Goal: Book appointment/travel/reservation

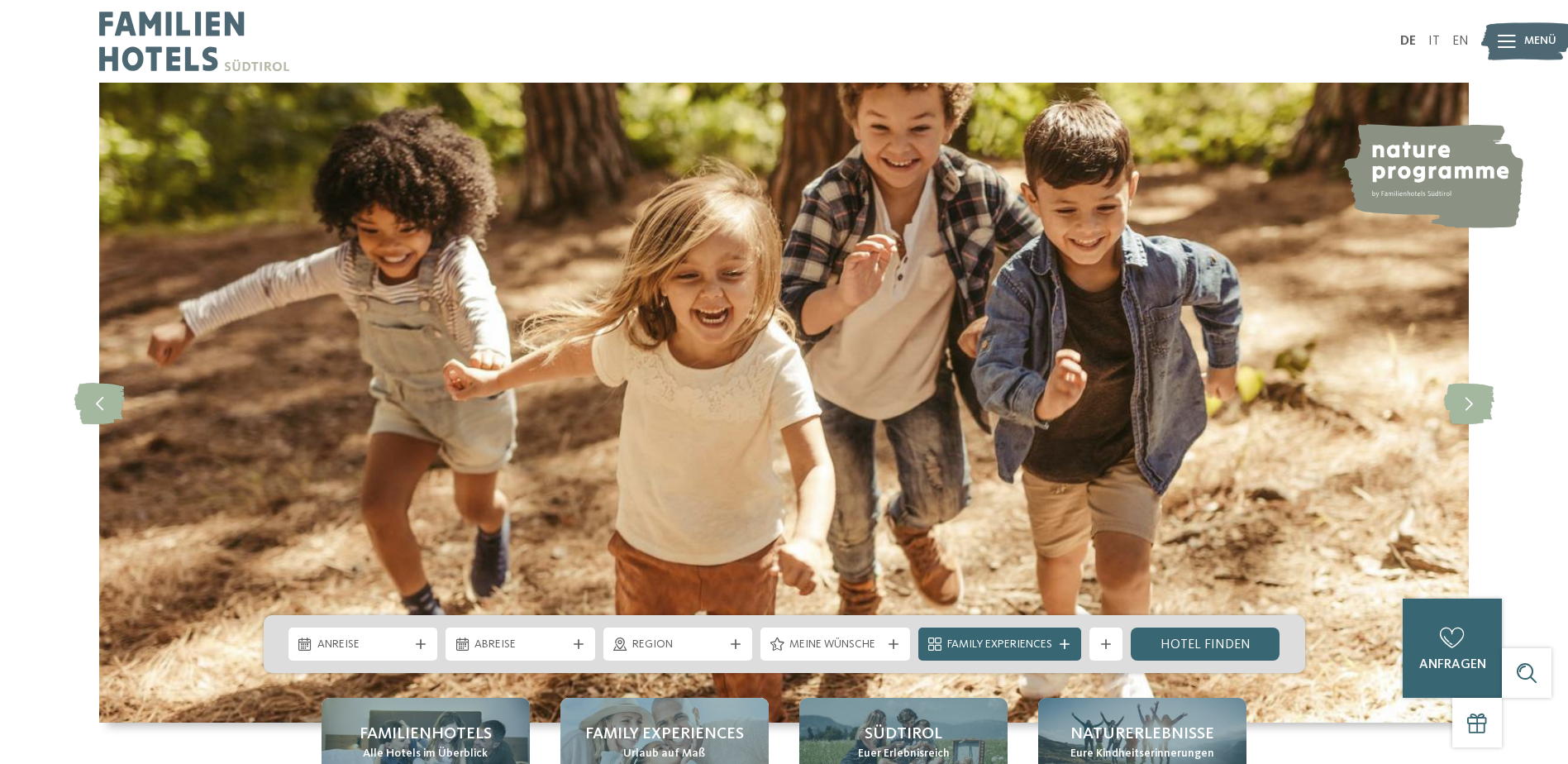
drag, startPoint x: 242, startPoint y: 323, endPoint x: 264, endPoint y: 106, distance: 218.1
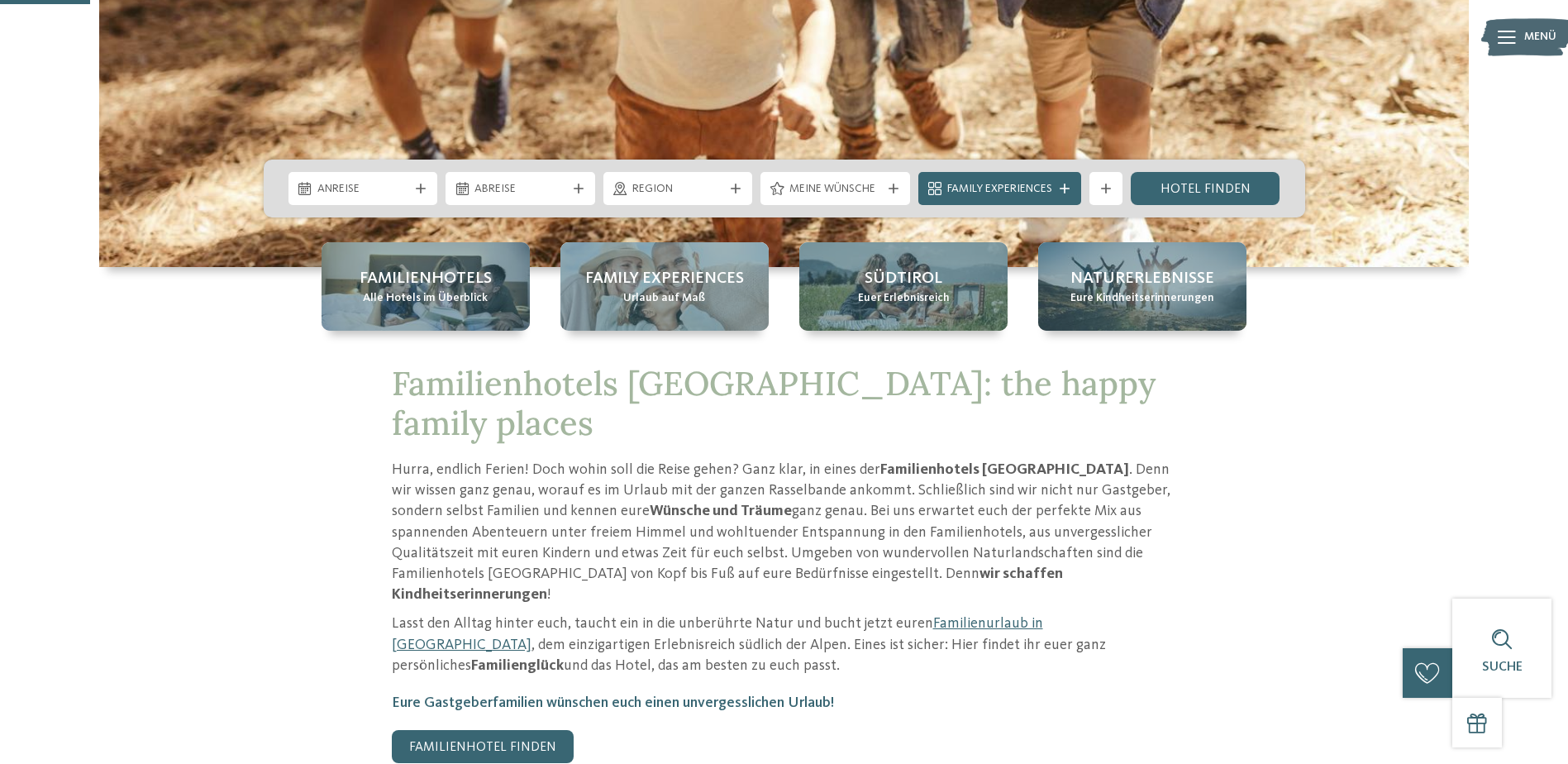
scroll to position [459, 0]
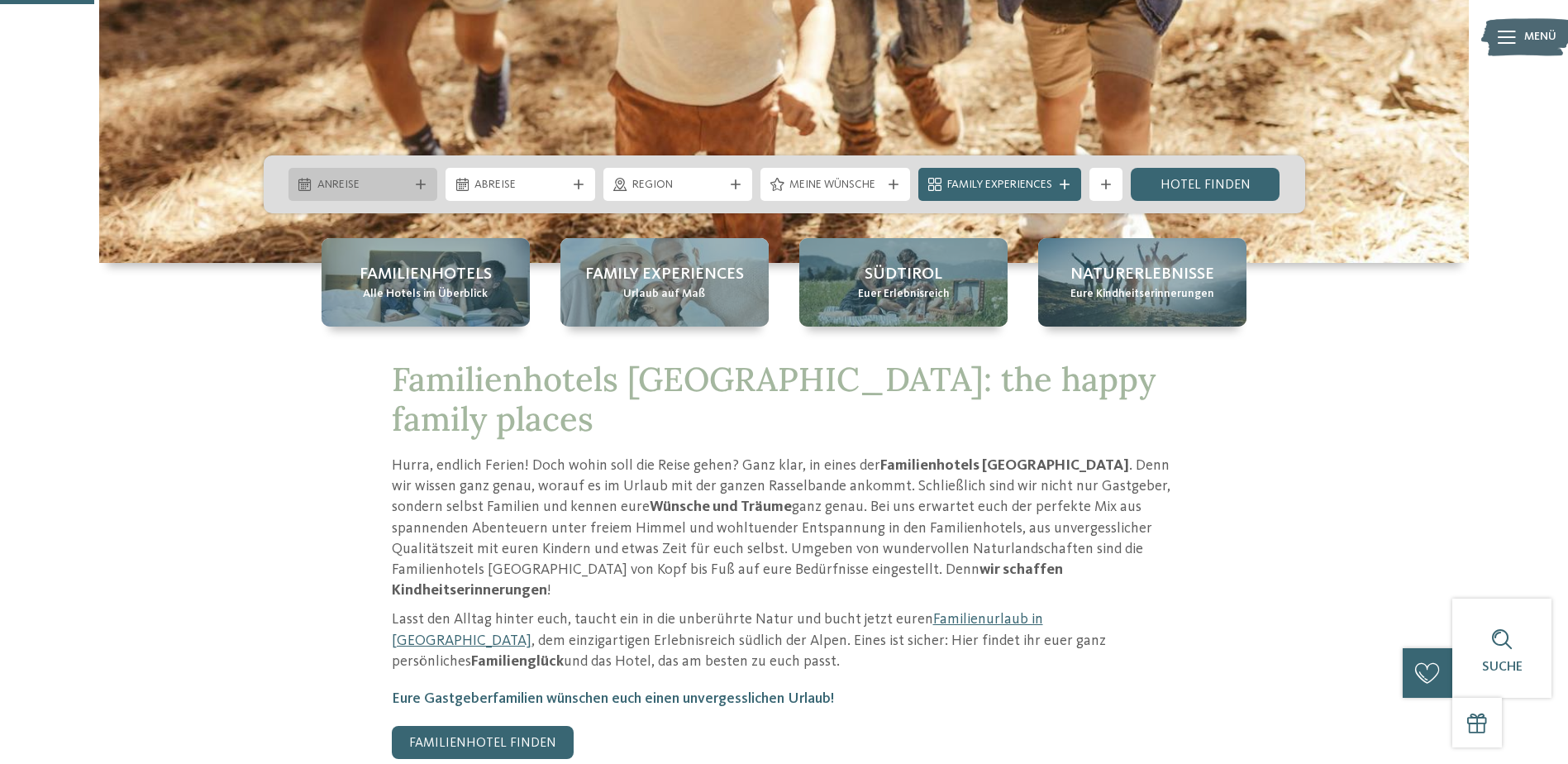
click at [380, 178] on span "Anreise" at bounding box center [363, 185] width 91 height 17
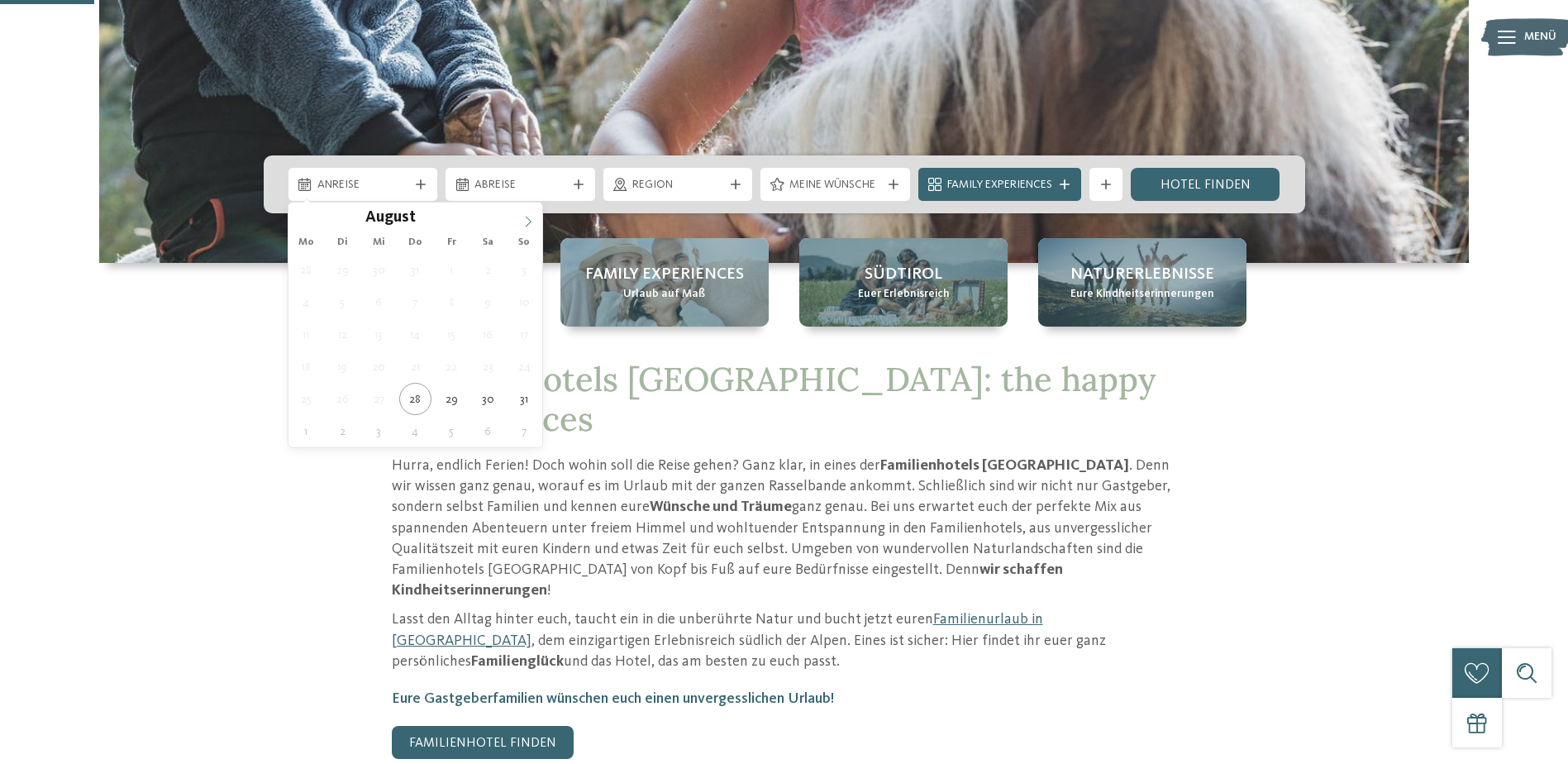
click at [534, 215] on icon at bounding box center [528, 221] width 12 height 12
type div "[DATE]"
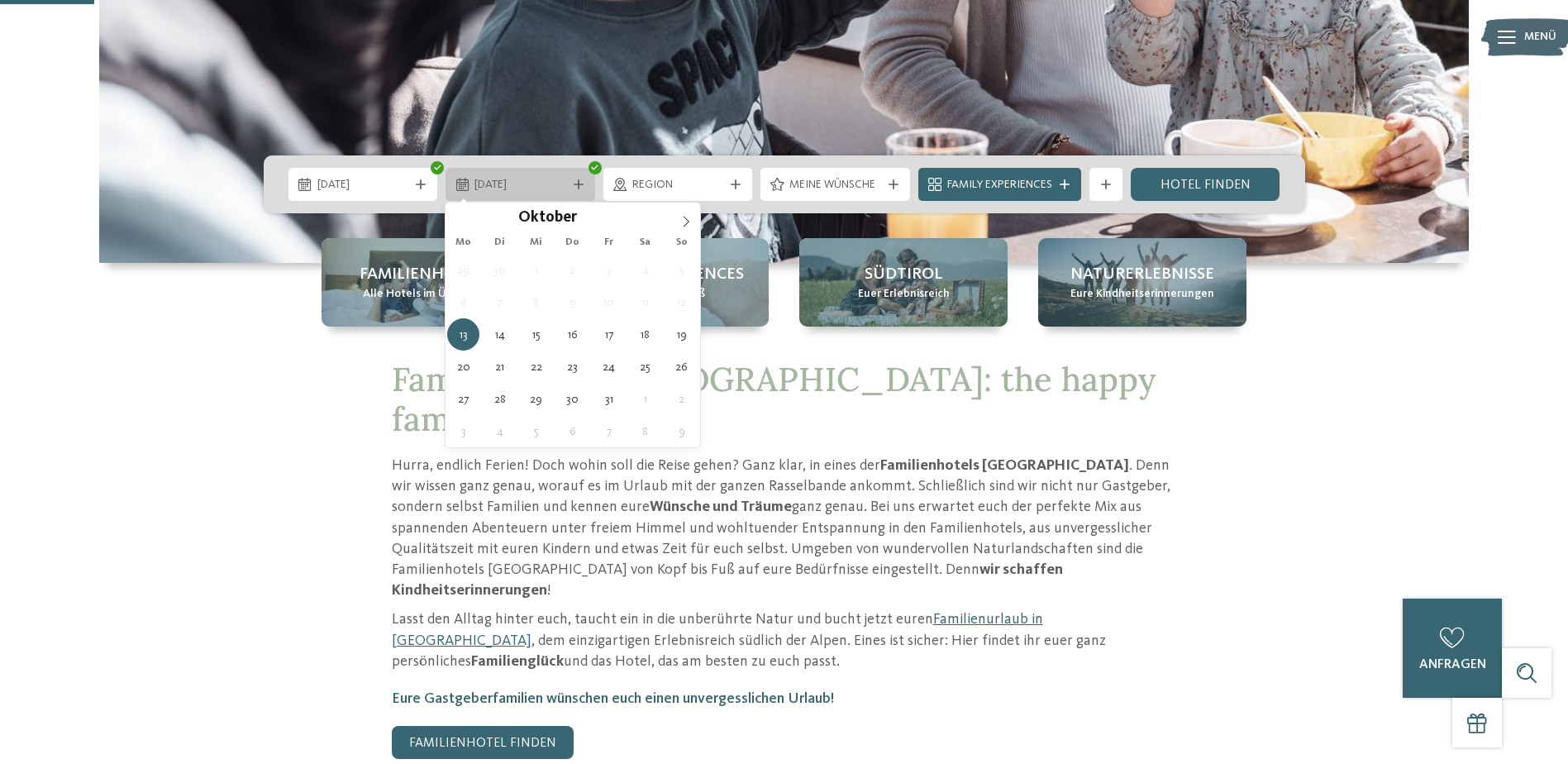
click at [580, 181] on icon at bounding box center [579, 185] width 10 height 10
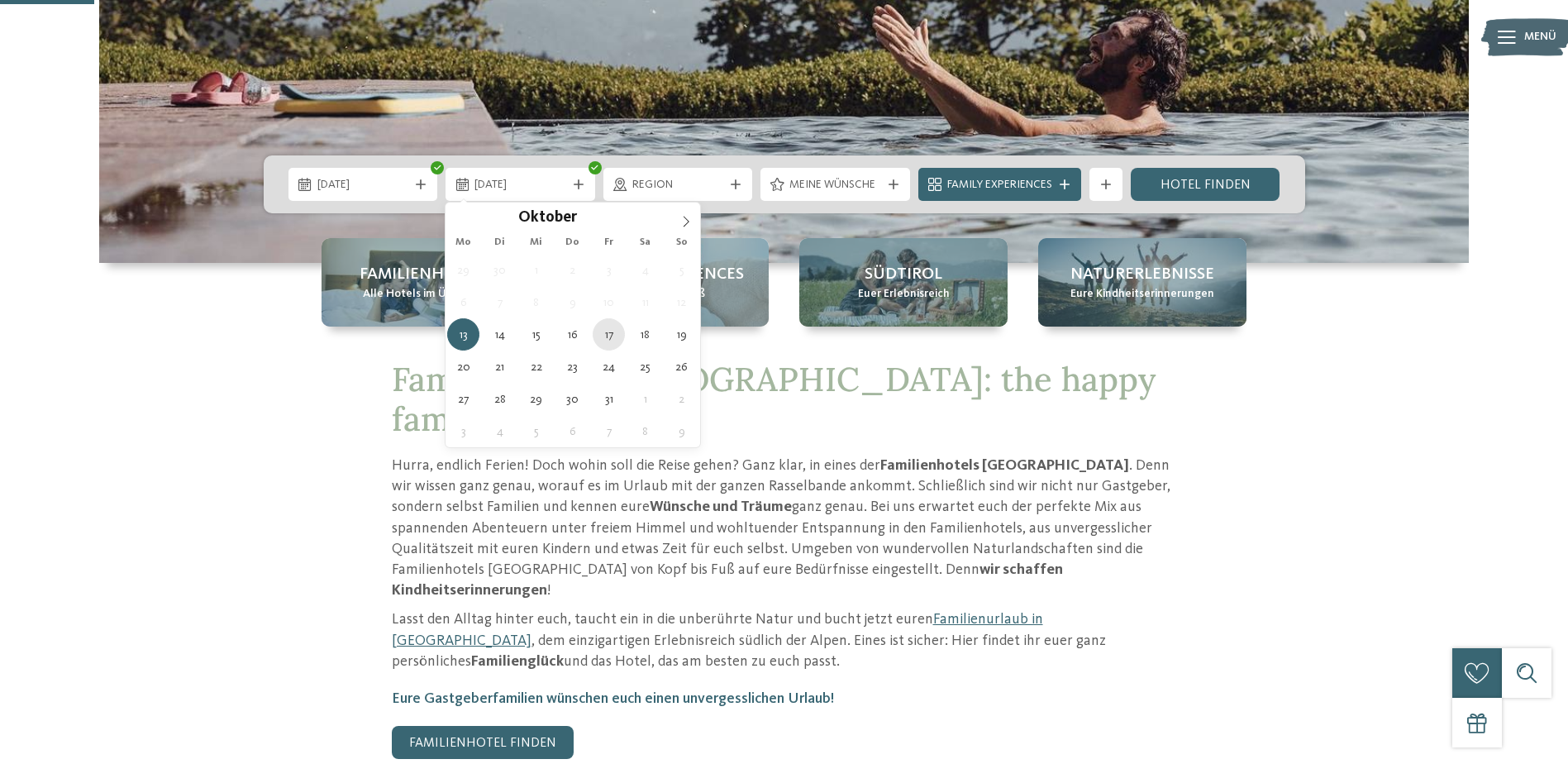
type div "[DATE]"
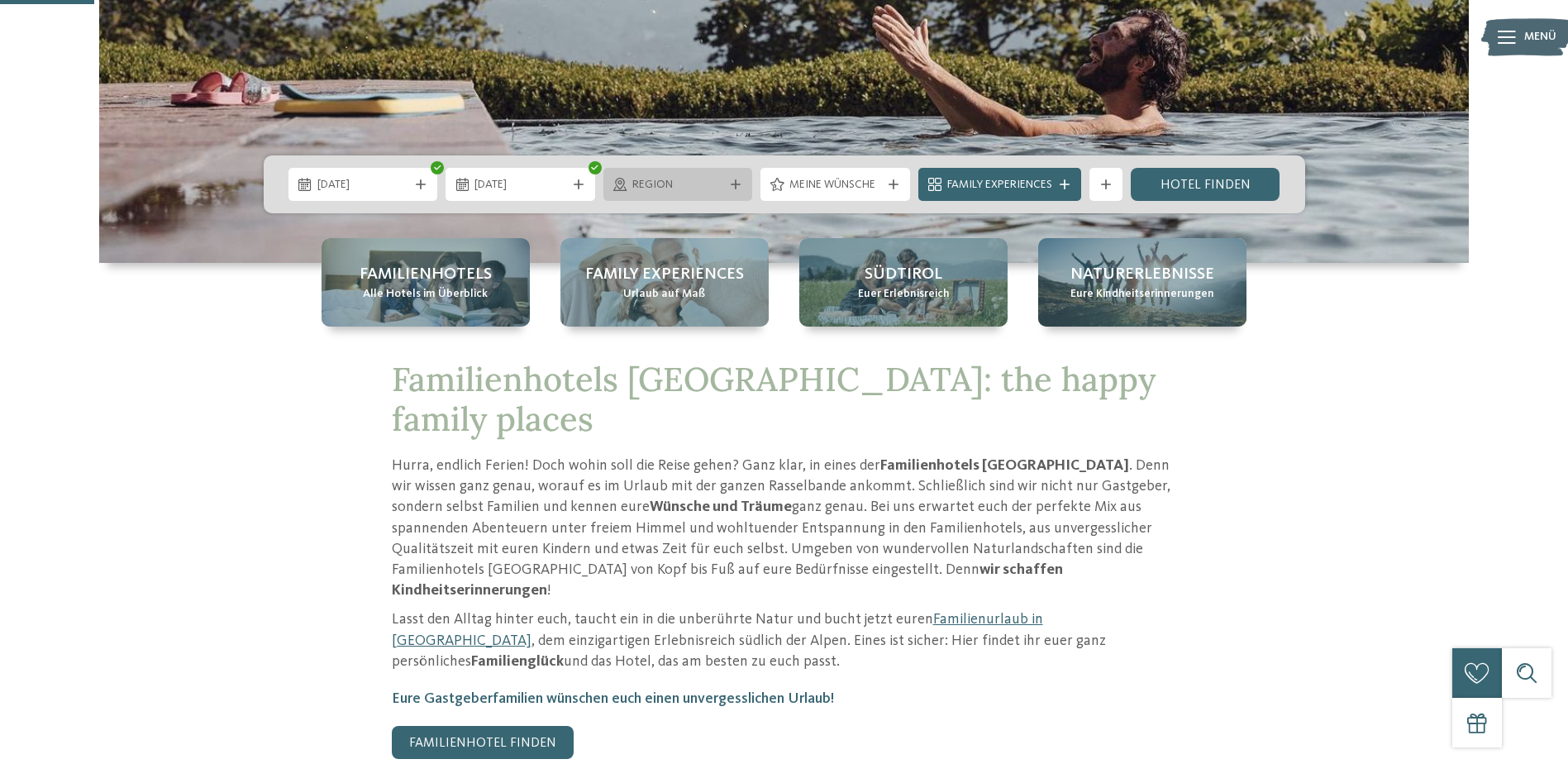
click at [744, 183] on div "Region" at bounding box center [678, 184] width 150 height 33
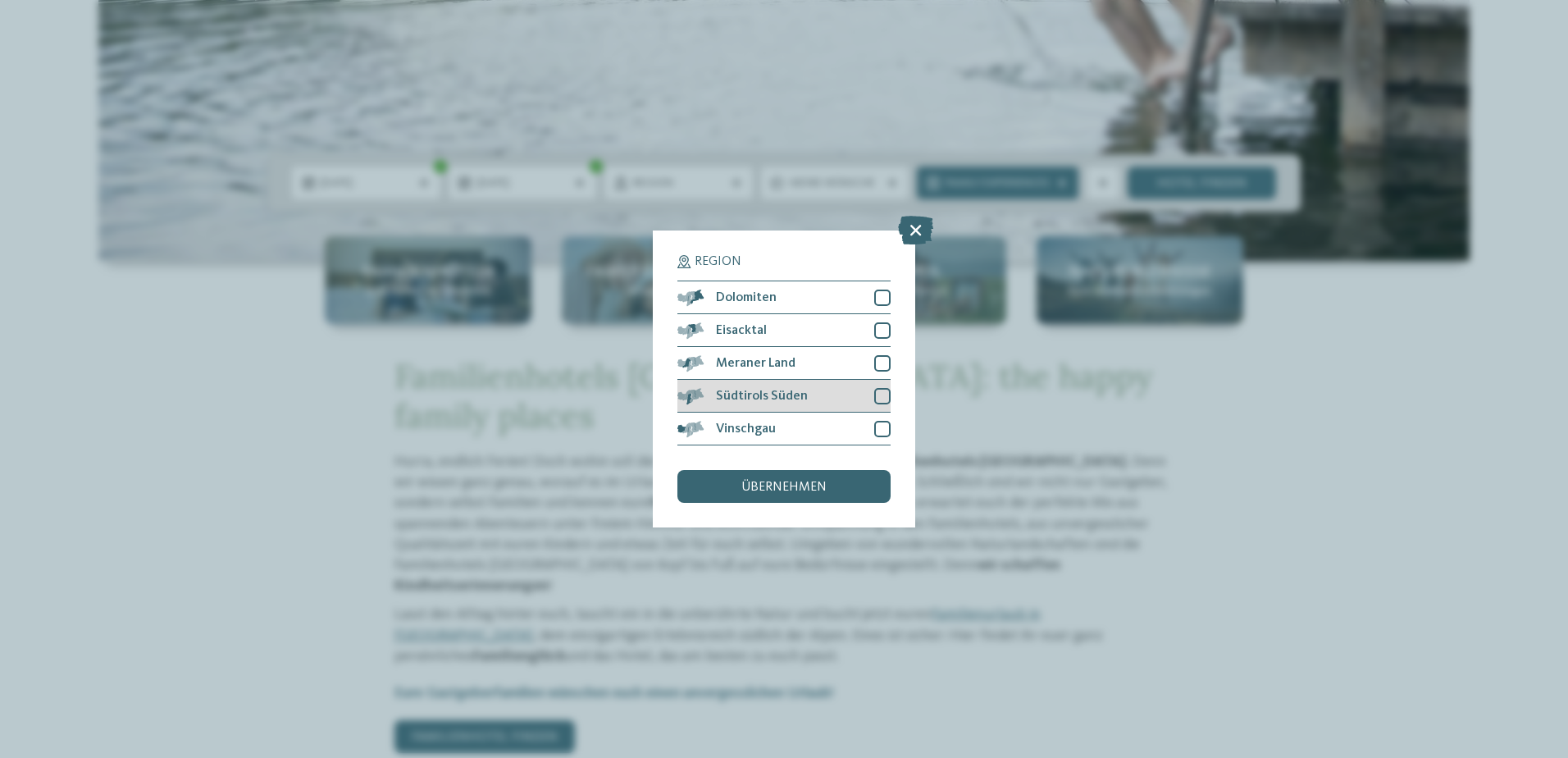
click at [810, 390] on div "Südtirols Süden" at bounding box center [784, 396] width 214 height 32
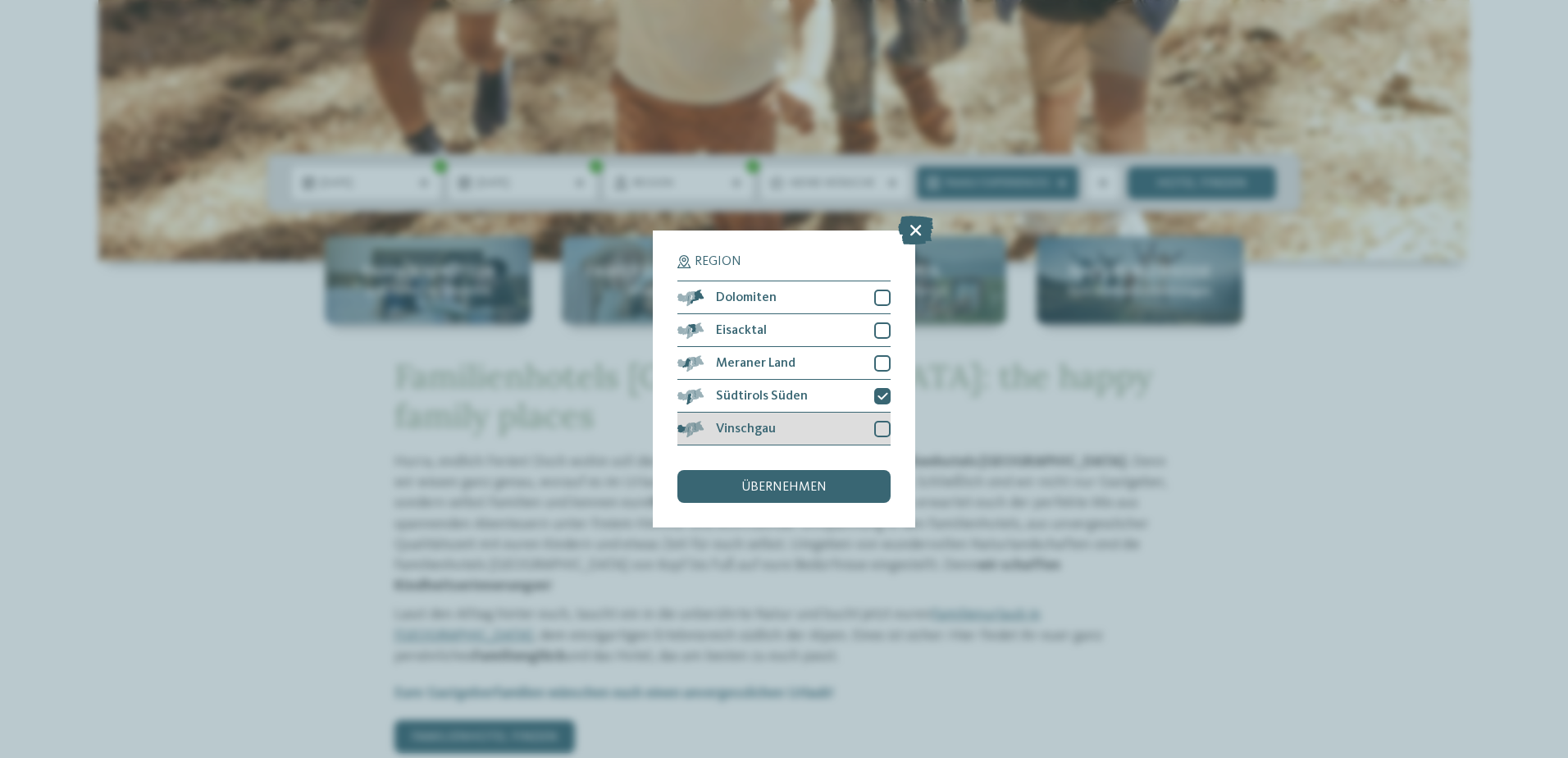
click at [885, 431] on div at bounding box center [882, 428] width 17 height 17
click at [791, 486] on span "übernehmen" at bounding box center [784, 486] width 86 height 13
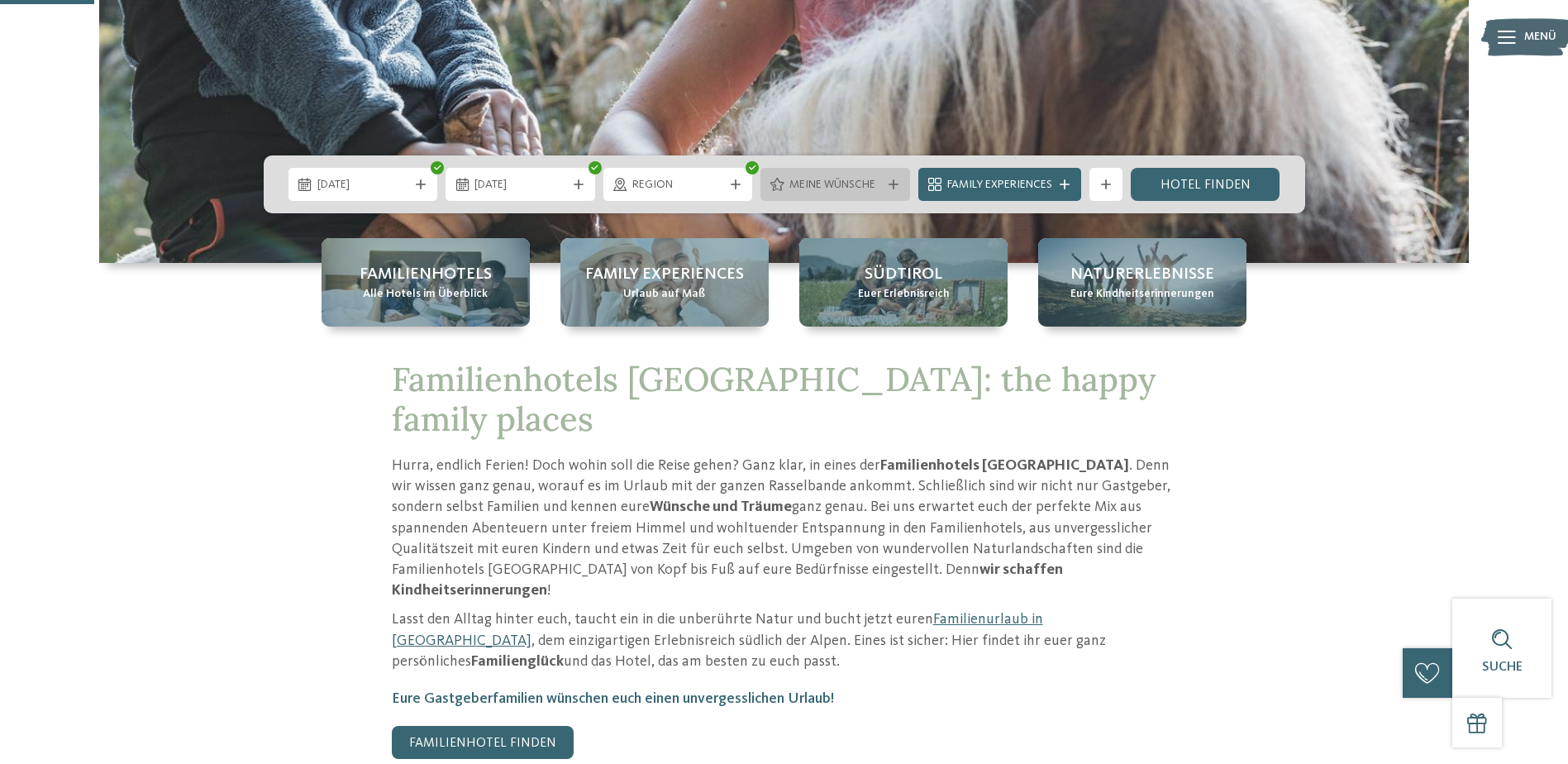
click at [875, 182] on span "Meine Wünsche" at bounding box center [835, 185] width 91 height 17
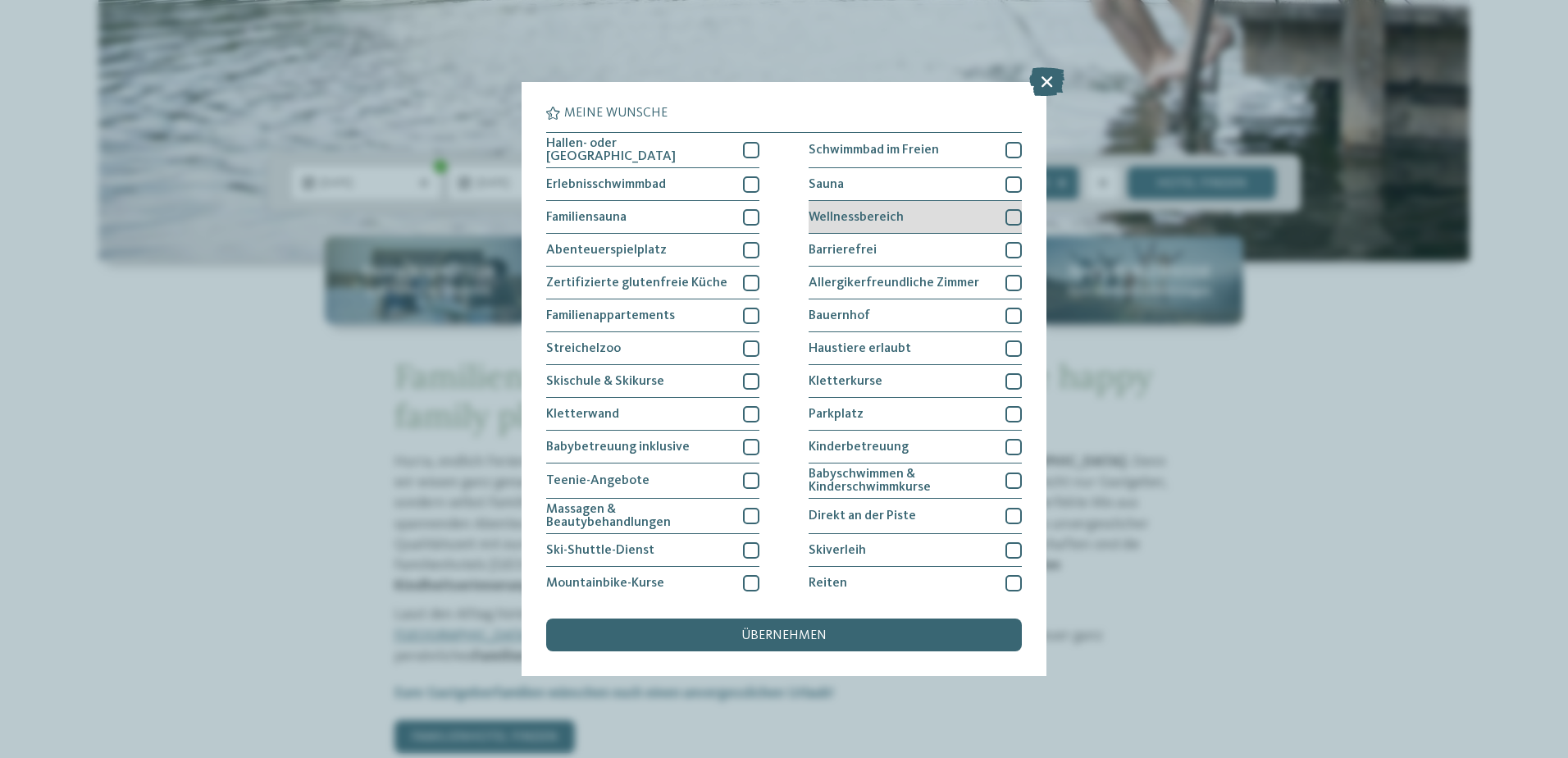
click at [960, 211] on div "Wellnessbereich" at bounding box center [914, 217] width 214 height 32
click at [920, 179] on div "Sauna" at bounding box center [914, 184] width 214 height 32
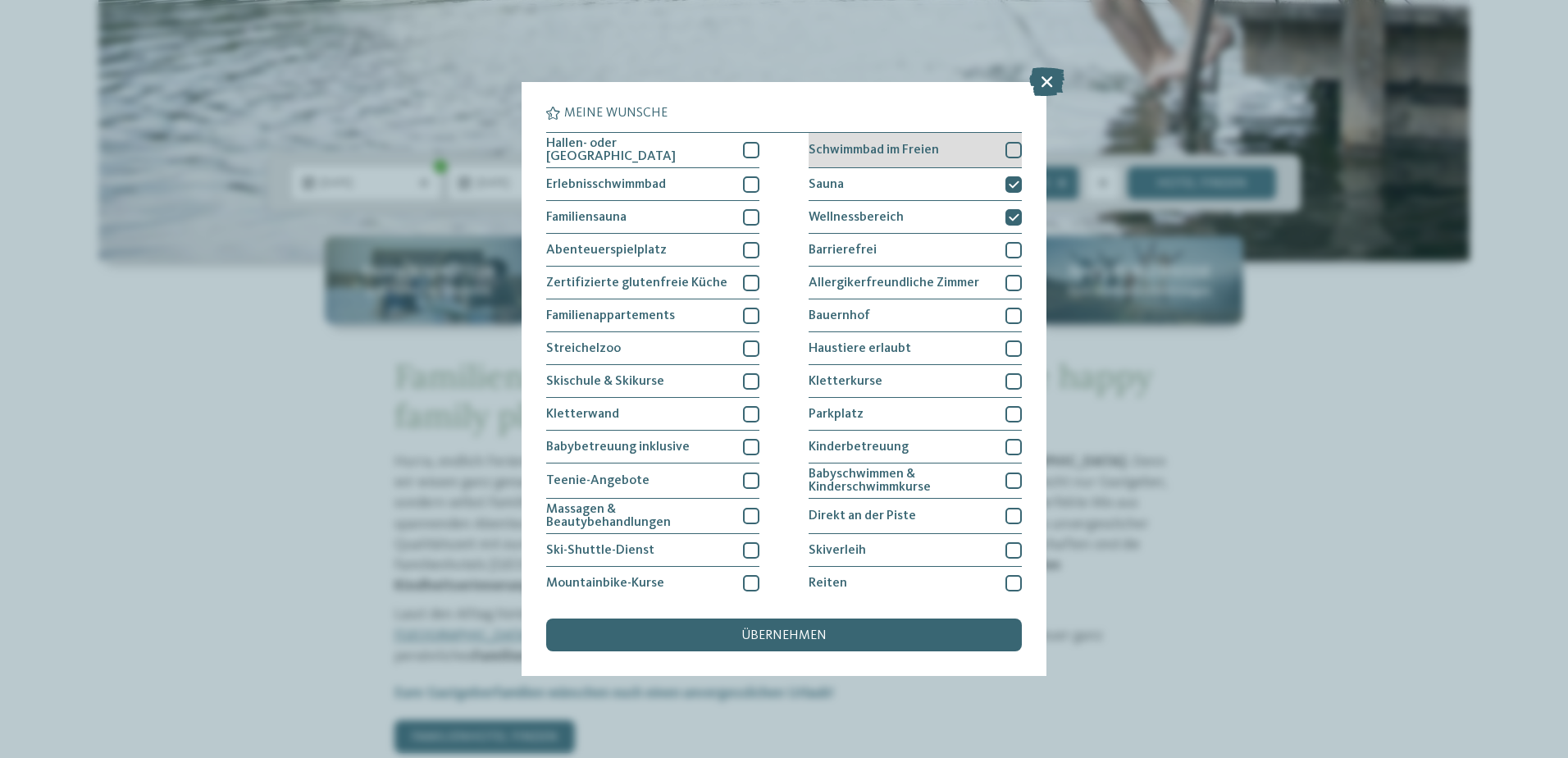
click at [992, 145] on div "Schwimmbad im Freien" at bounding box center [914, 151] width 214 height 35
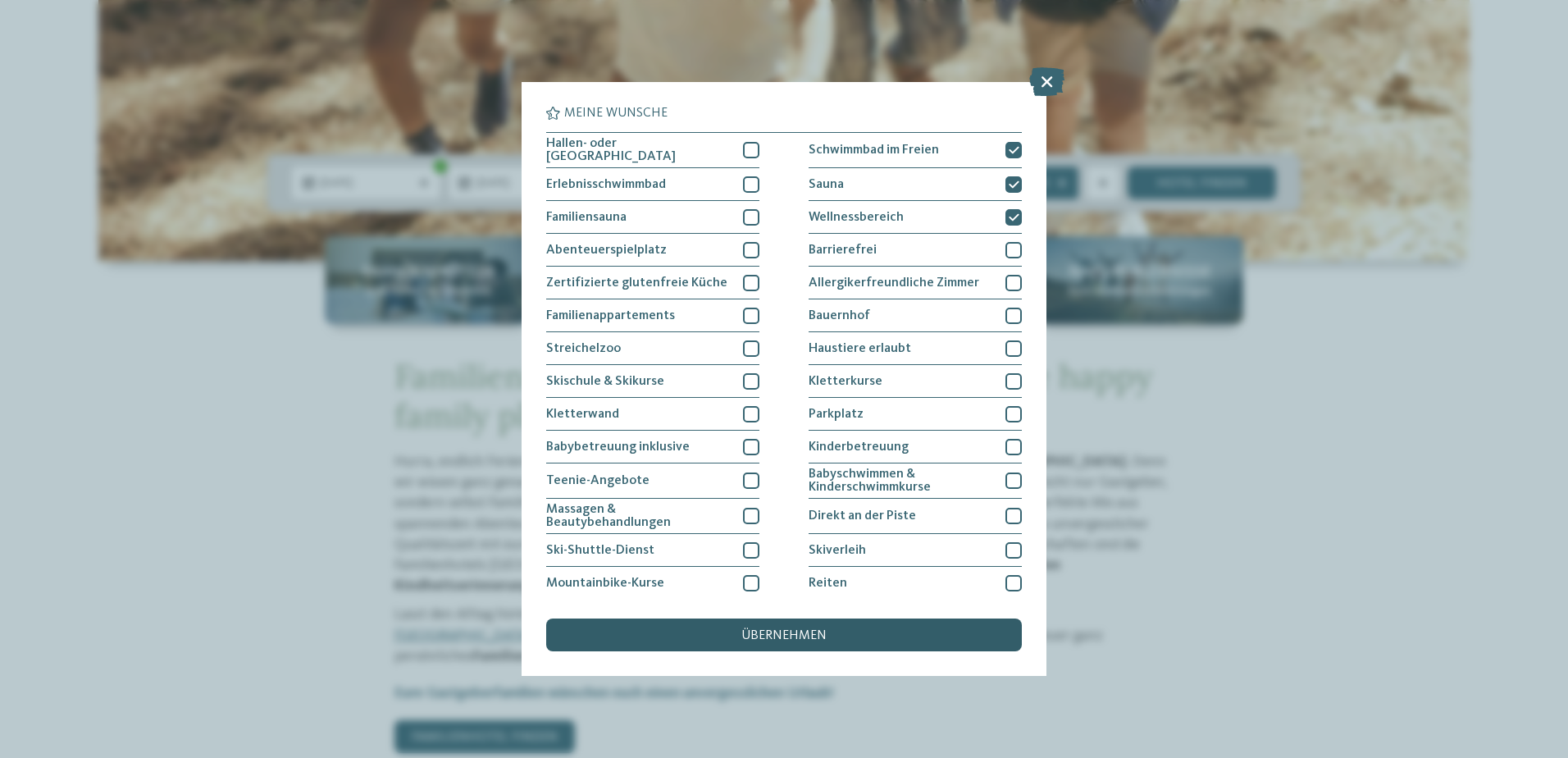
click at [700, 641] on div "übernehmen" at bounding box center [784, 634] width 475 height 32
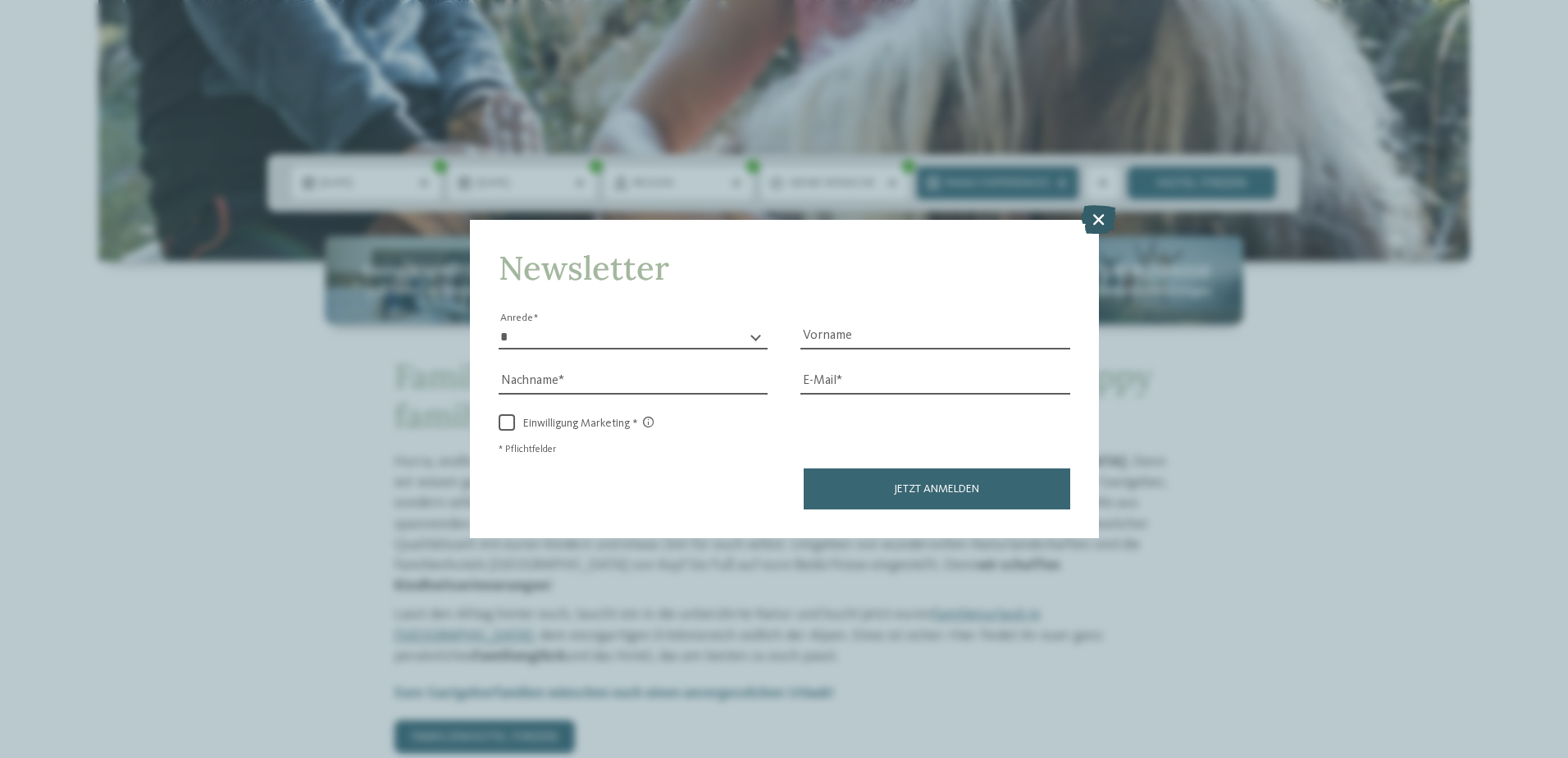
click at [1099, 214] on icon at bounding box center [1098, 218] width 35 height 29
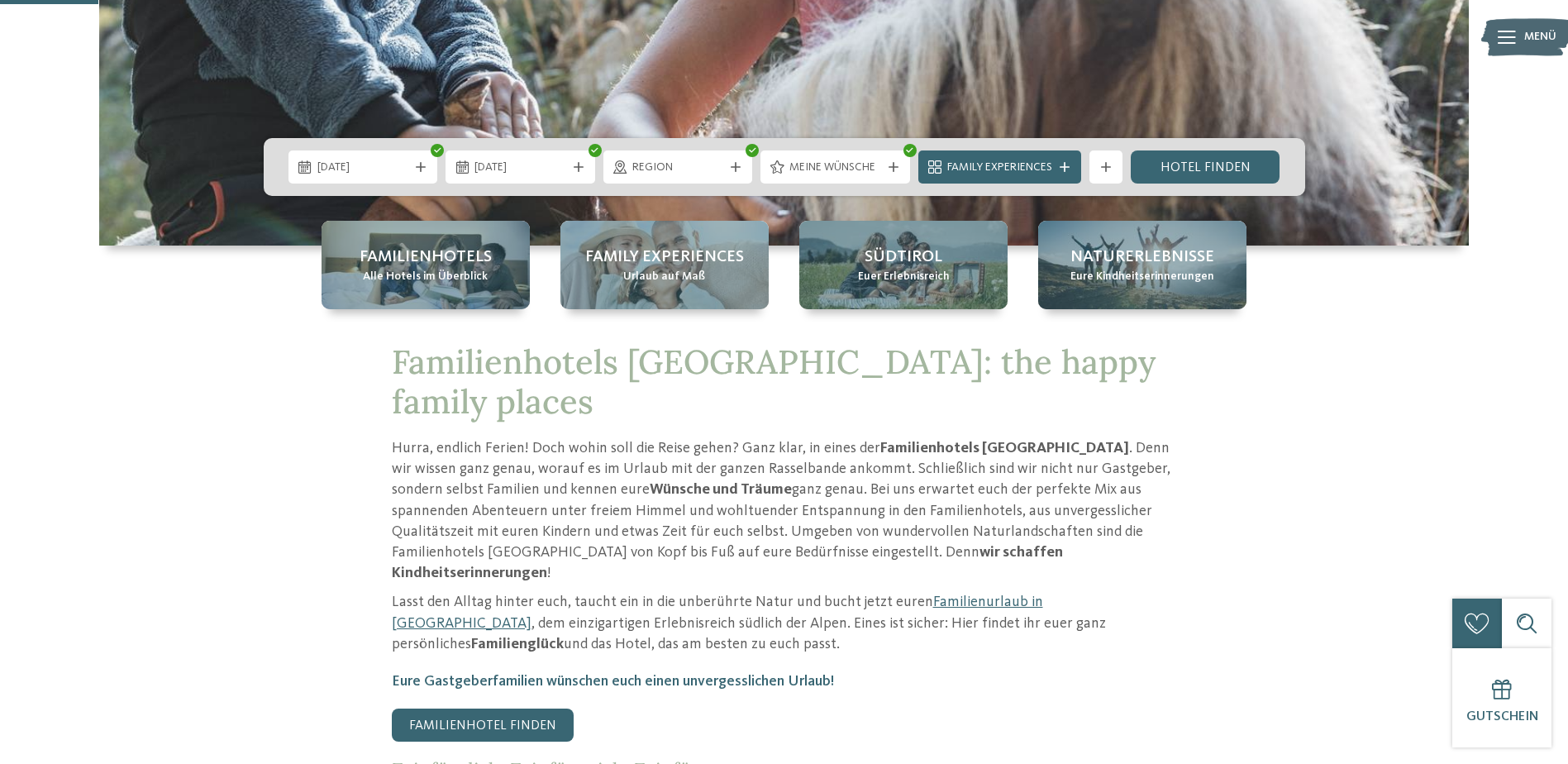
scroll to position [480, 0]
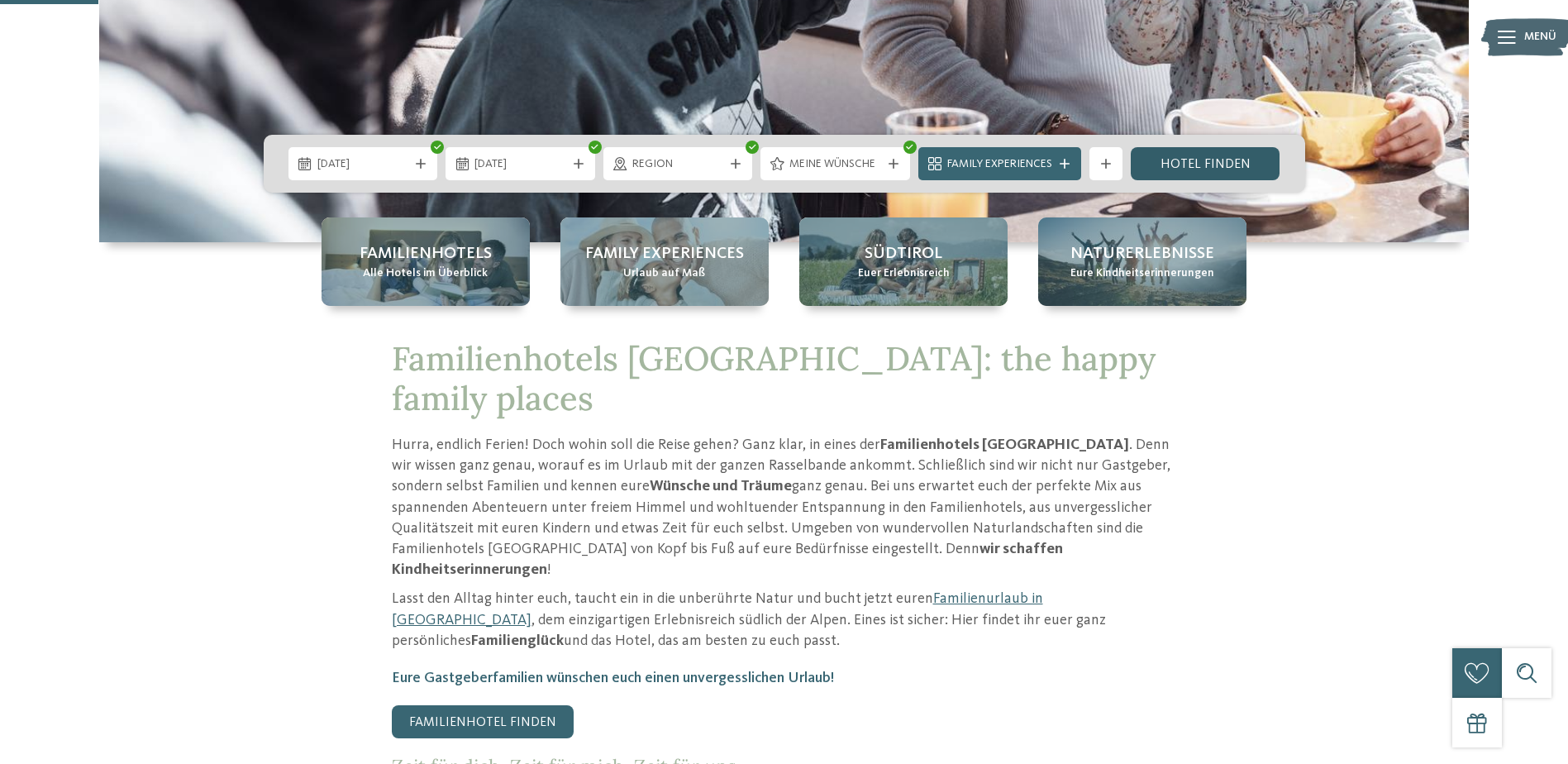
click at [1186, 158] on link "Hotel finden" at bounding box center [1206, 163] width 150 height 33
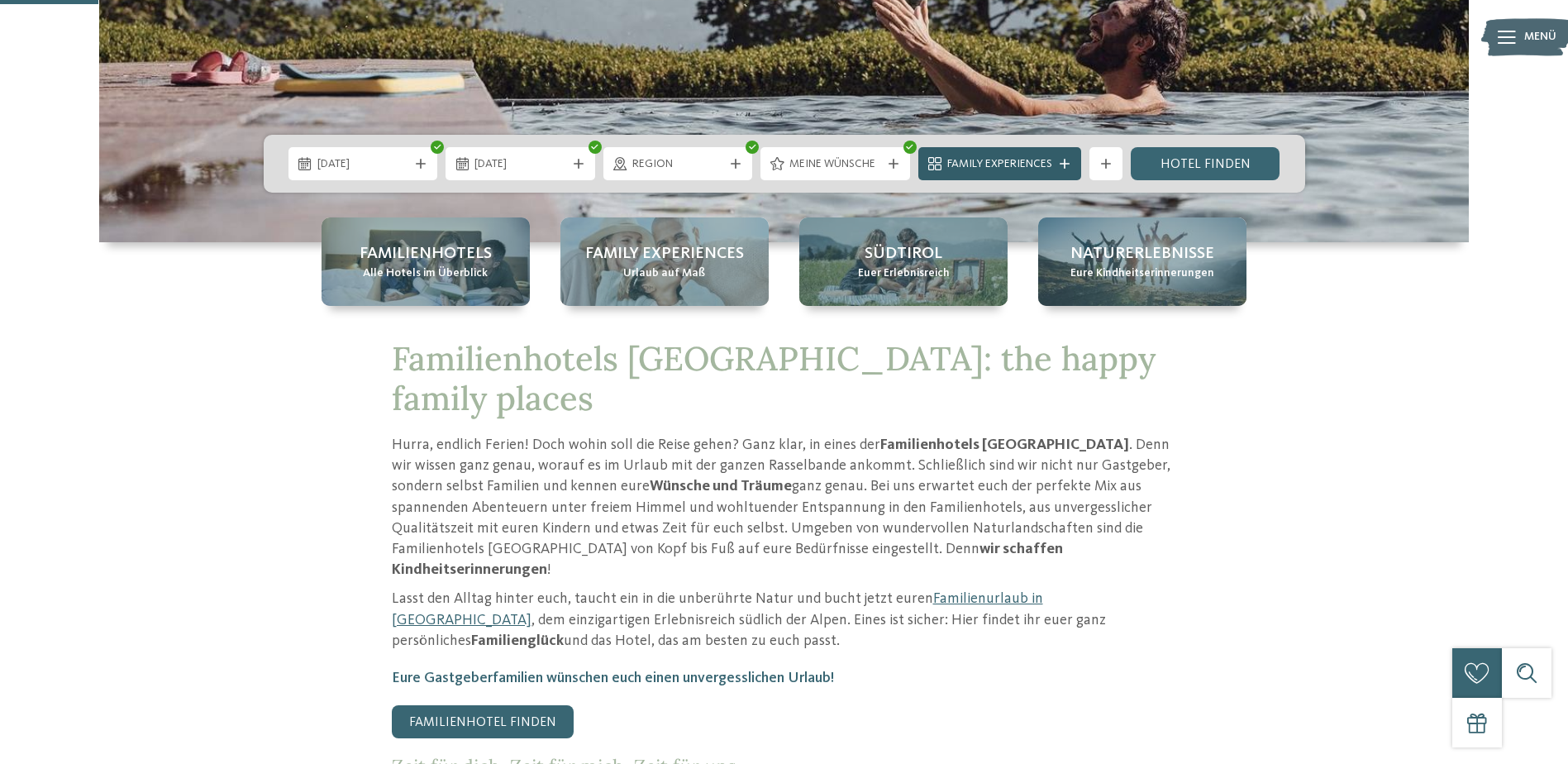
click at [1026, 164] on span "Family Experiences" at bounding box center [1000, 164] width 105 height 17
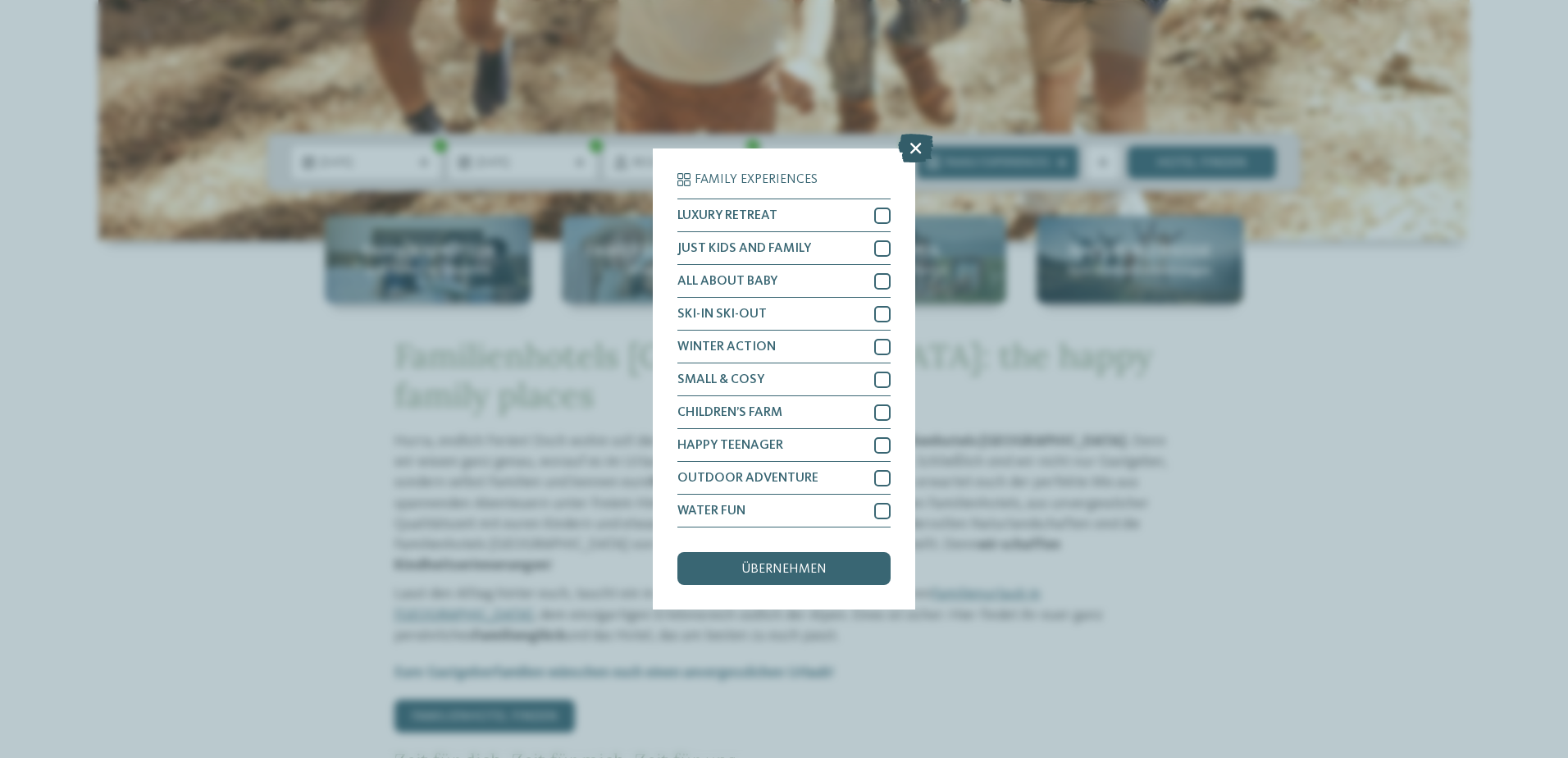
click at [919, 141] on icon at bounding box center [915, 148] width 35 height 29
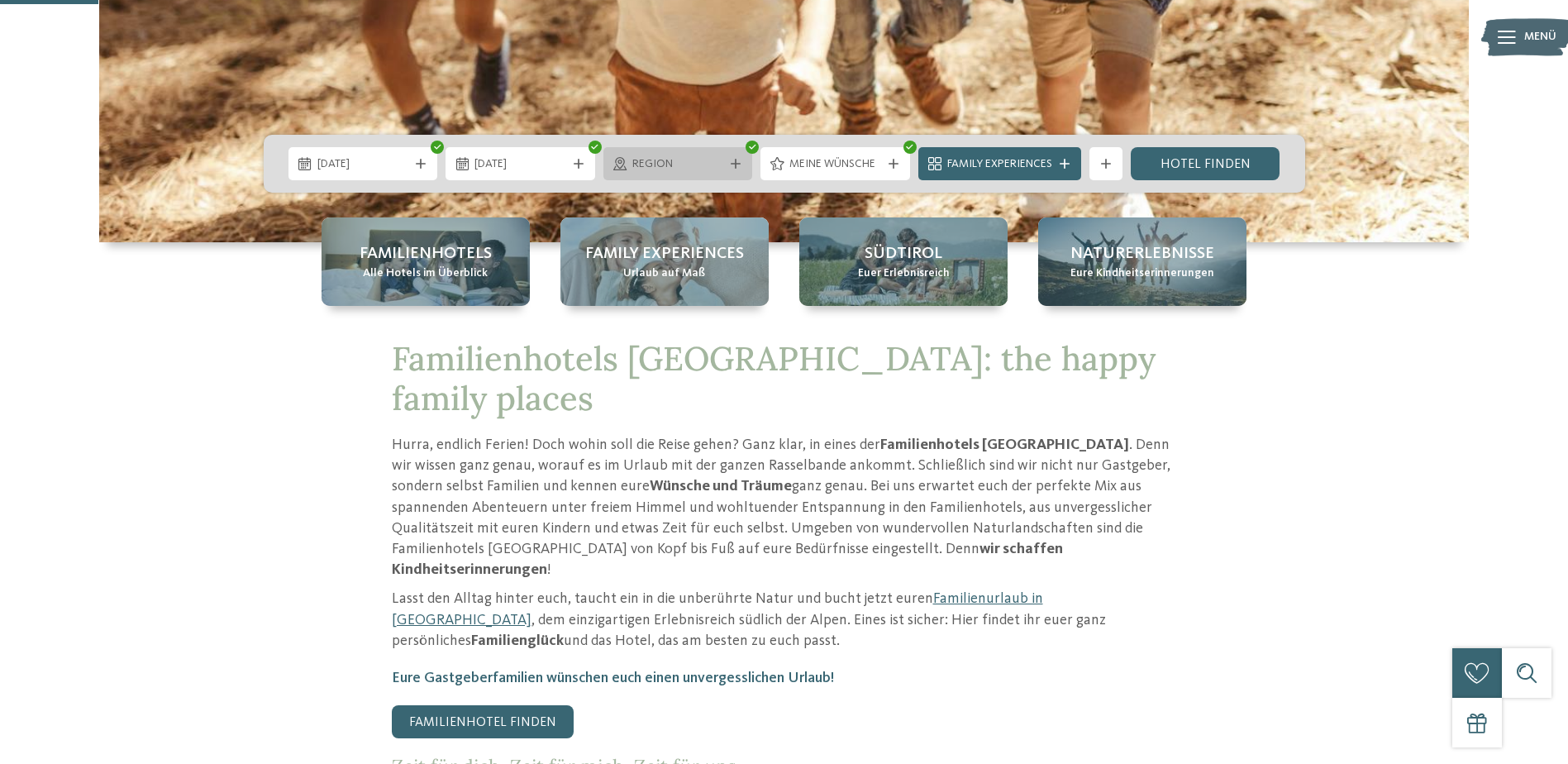
click at [733, 158] on div "Region" at bounding box center [678, 163] width 150 height 33
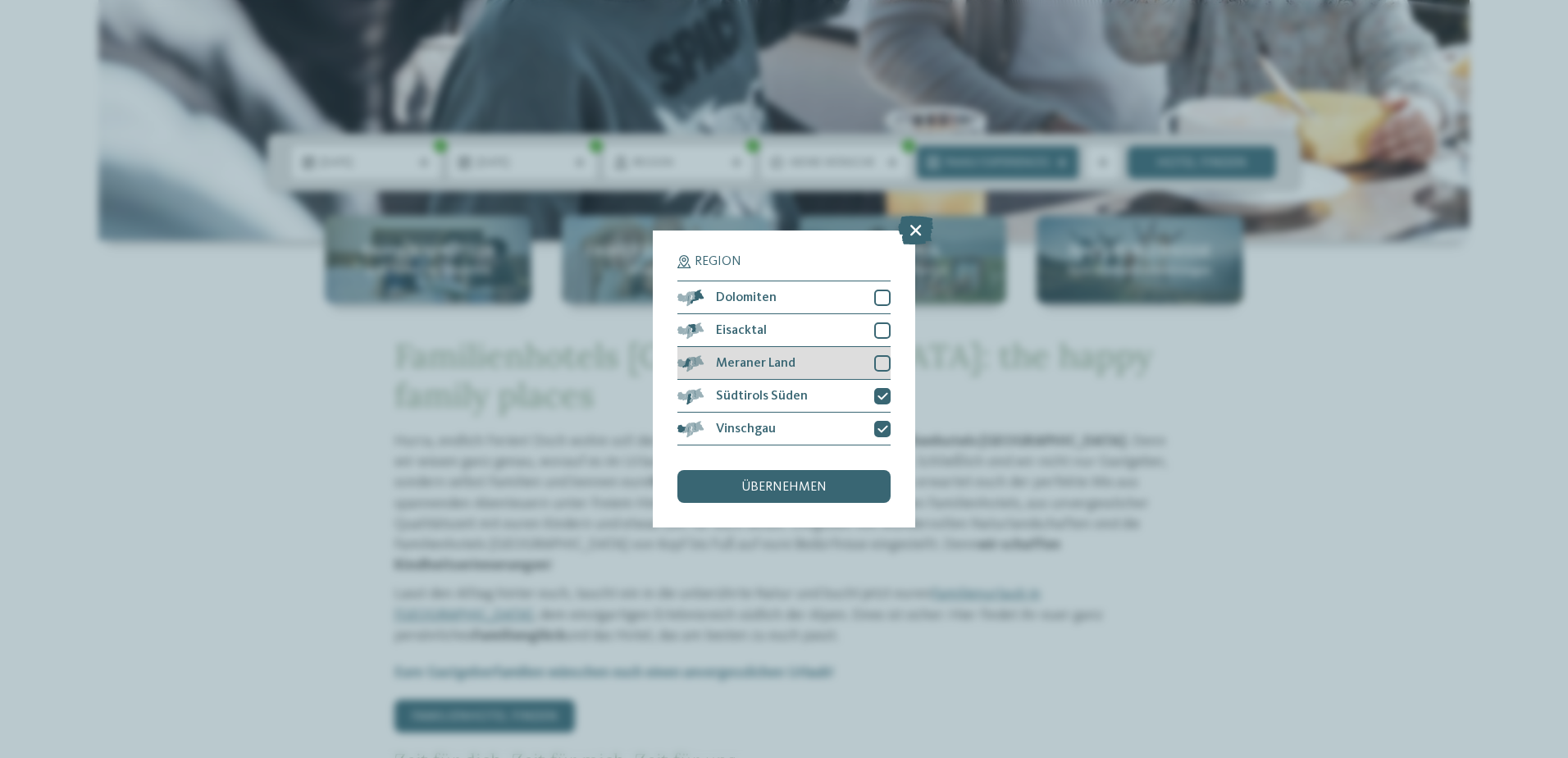
click at [809, 365] on div "Meraner Land" at bounding box center [784, 362] width 214 height 32
click at [800, 327] on div "Eisacktal" at bounding box center [784, 330] width 214 height 32
click at [792, 287] on div "Dolomiten" at bounding box center [784, 297] width 214 height 32
click at [738, 489] on div "übernehmen" at bounding box center [784, 485] width 214 height 32
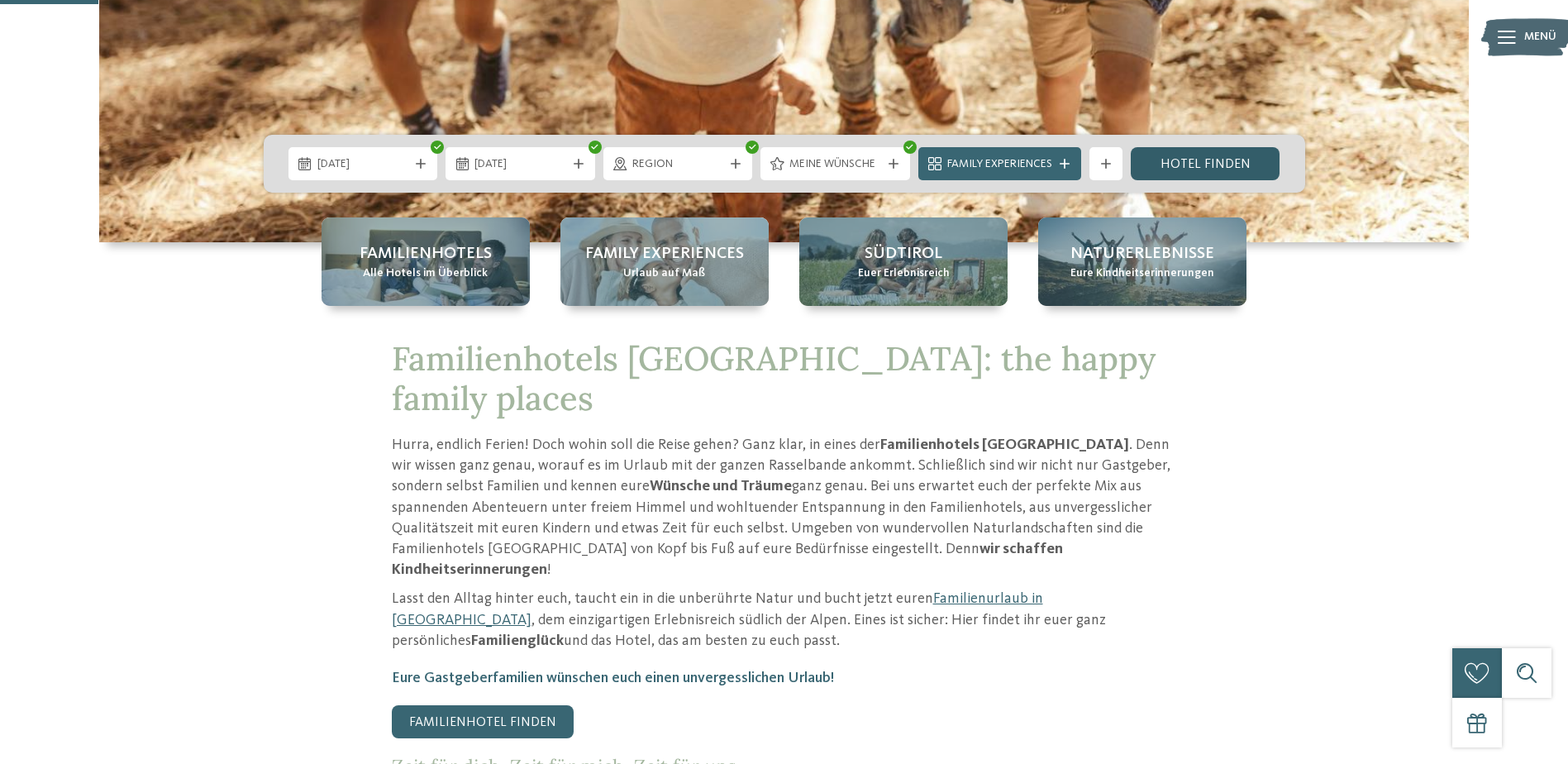
click at [1214, 161] on link "Hotel finden" at bounding box center [1206, 163] width 150 height 33
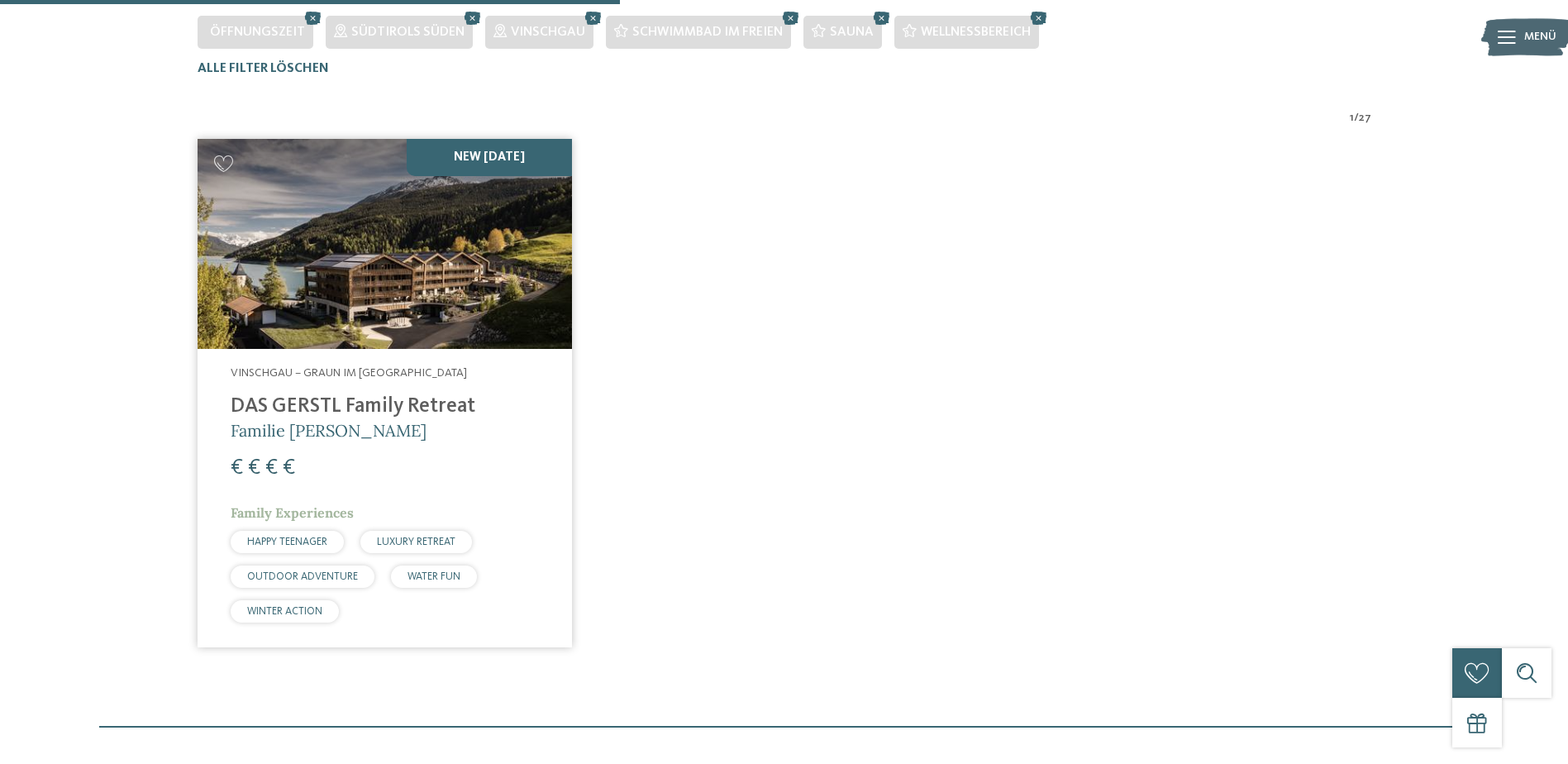
scroll to position [542, 0]
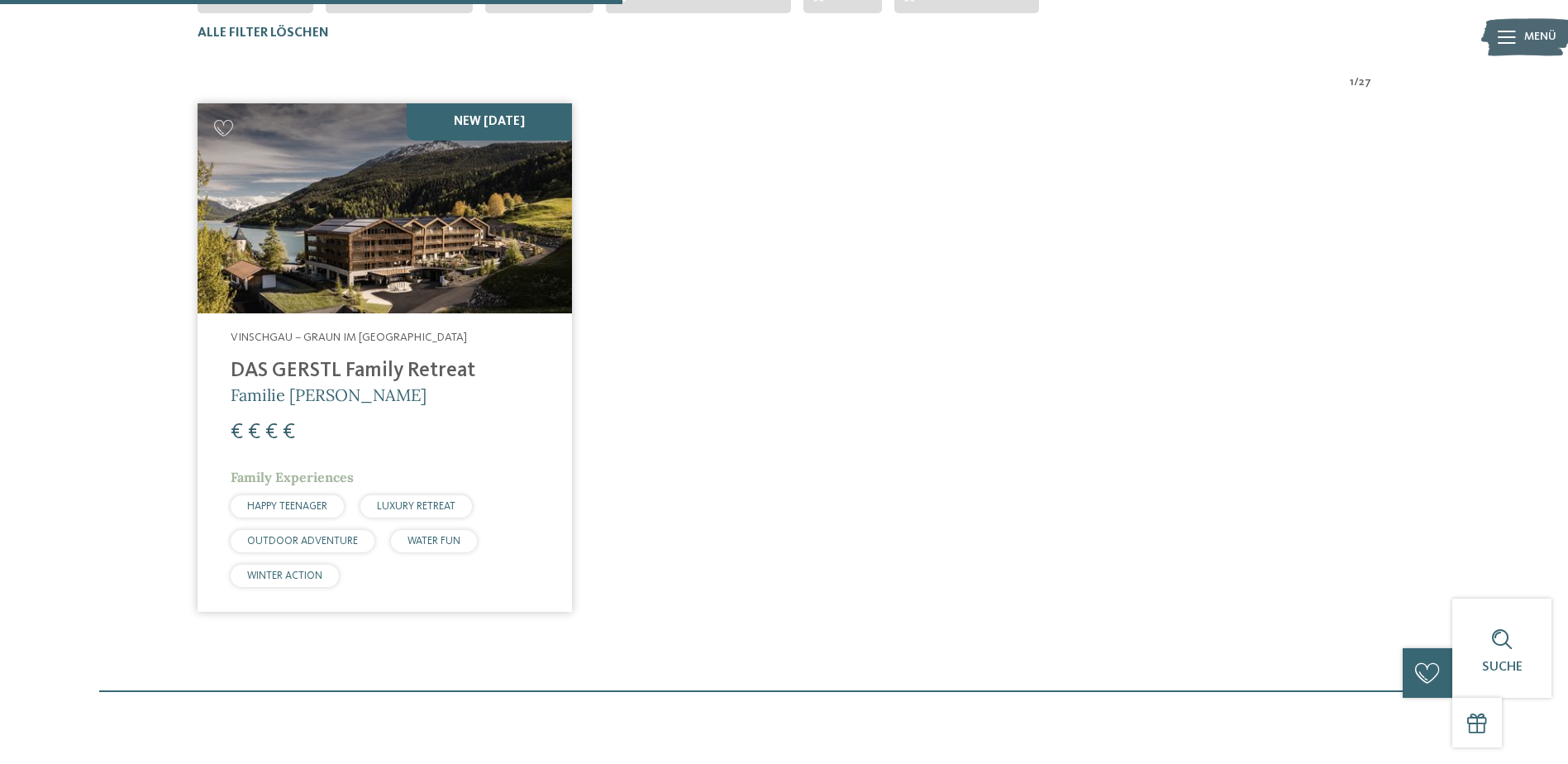
click at [324, 218] on img at bounding box center [384, 208] width 374 height 210
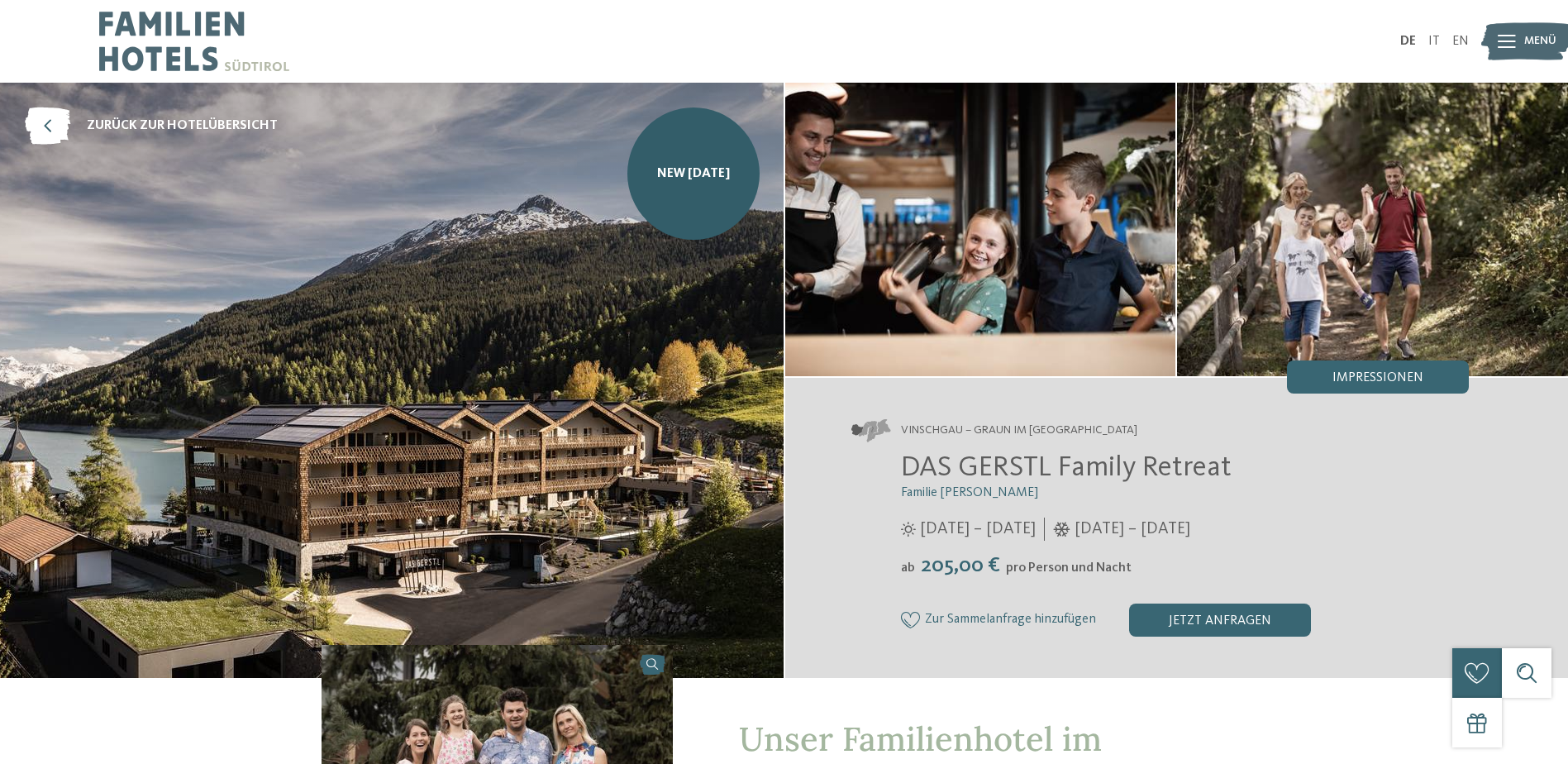
drag, startPoint x: 148, startPoint y: 453, endPoint x: 281, endPoint y: 272, distance: 224.6
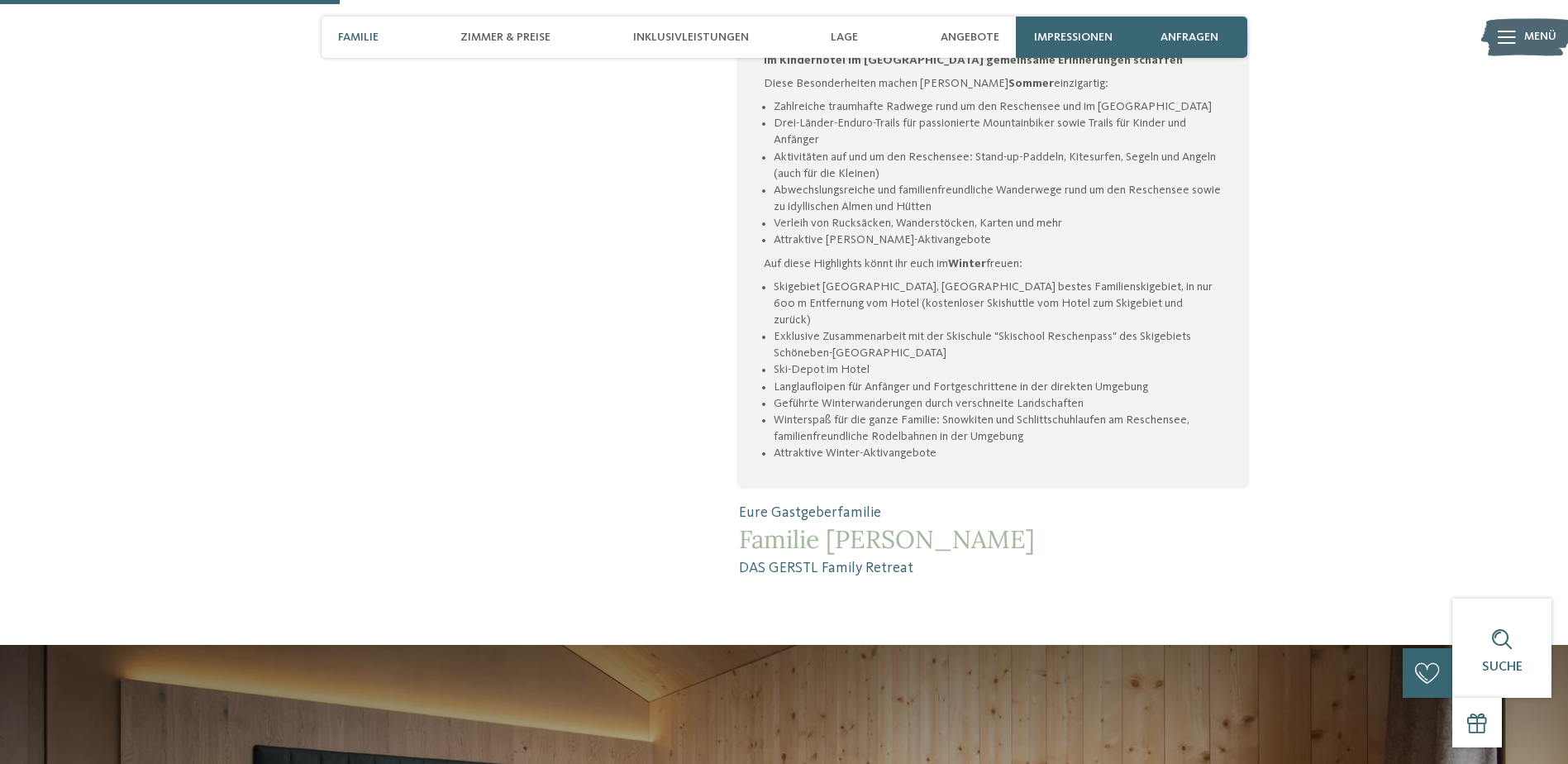
scroll to position [1211, 0]
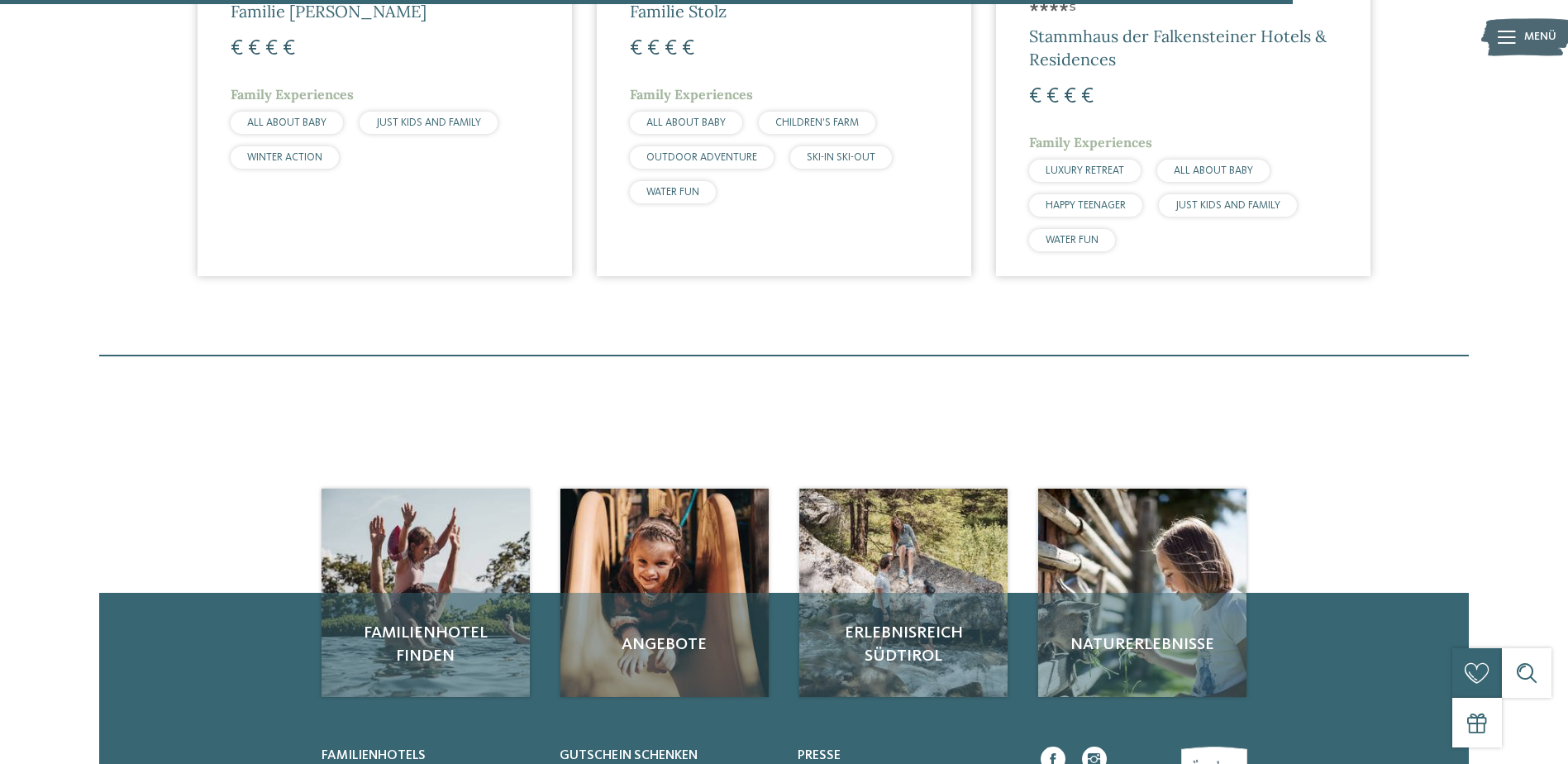
scroll to position [2630, 0]
